Goal: Task Accomplishment & Management: Use online tool/utility

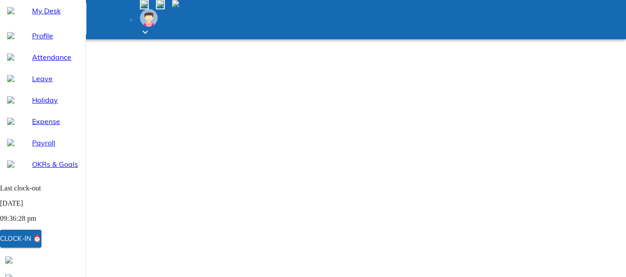
select select "8"
click at [41, 237] on div "Clock-in ⏰" at bounding box center [20, 239] width 41 height 12
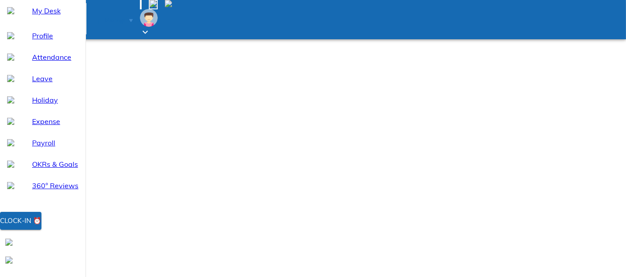
select select "8"
click at [41, 226] on div "Clock-in ⏰" at bounding box center [20, 221] width 41 height 12
